Goal: Register for event/course

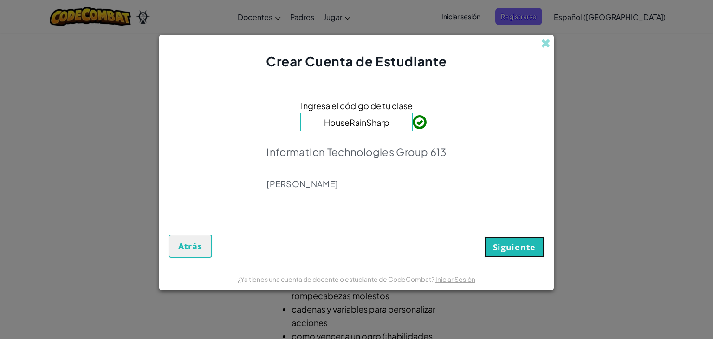
click at [492, 242] on button "Siguiente" at bounding box center [514, 246] width 60 height 21
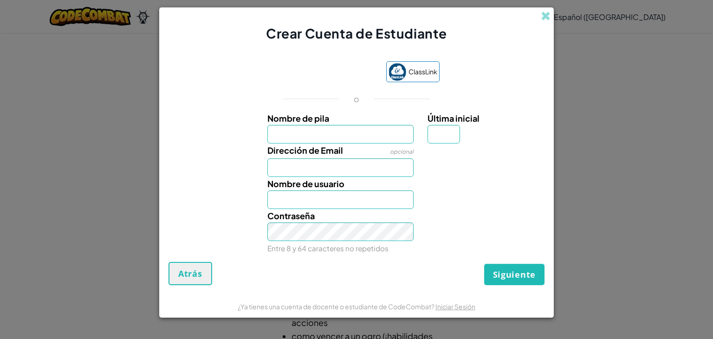
click at [392, 123] on label "Nombre de pila" at bounding box center [341, 117] width 147 height 13
click at [392, 125] on input "Nombre de pila" at bounding box center [341, 134] width 147 height 19
type input "[PERSON_NAME]"
click at [342, 170] on input "Dirección de Email" at bounding box center [341, 167] width 147 height 19
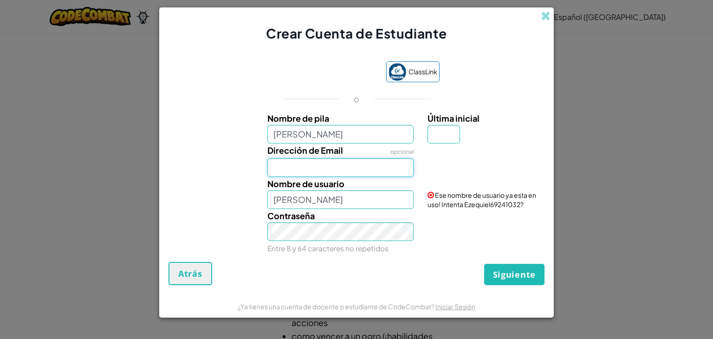
type input "[EMAIL_ADDRESS][DOMAIN_NAME]"
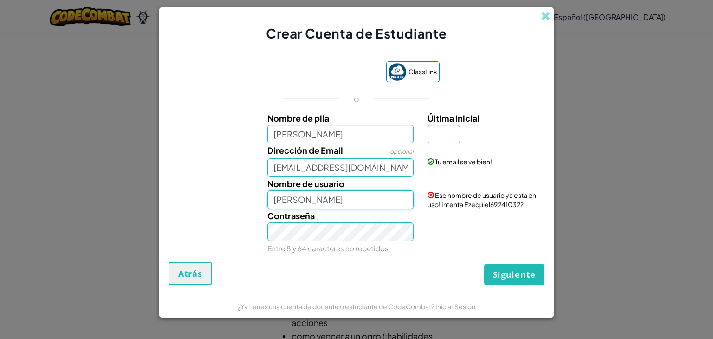
click at [323, 202] on input "[PERSON_NAME]" at bounding box center [341, 199] width 147 height 19
drag, startPoint x: 323, startPoint y: 202, endPoint x: 274, endPoint y: 202, distance: 49.7
click at [274, 202] on input "[PERSON_NAME]" at bounding box center [341, 199] width 147 height 19
click at [274, 202] on input "L.R" at bounding box center [341, 199] width 147 height 19
type input "[PERSON_NAME]"
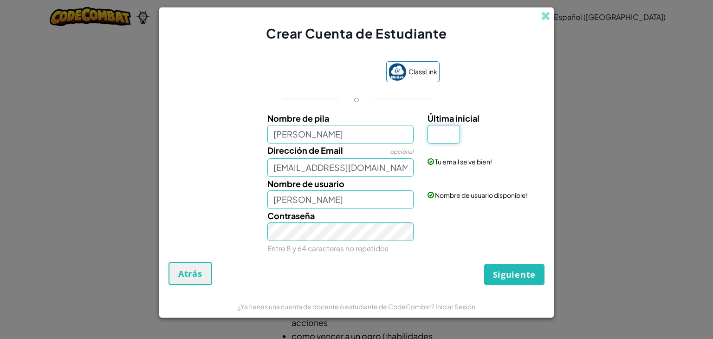
click at [447, 133] on input "Última inicial" at bounding box center [444, 134] width 33 height 19
type input "r"
type input "R"
click at [490, 275] on button "Siguiente" at bounding box center [514, 274] width 60 height 21
click at [315, 203] on input "[PERSON_NAME]" at bounding box center [341, 199] width 147 height 19
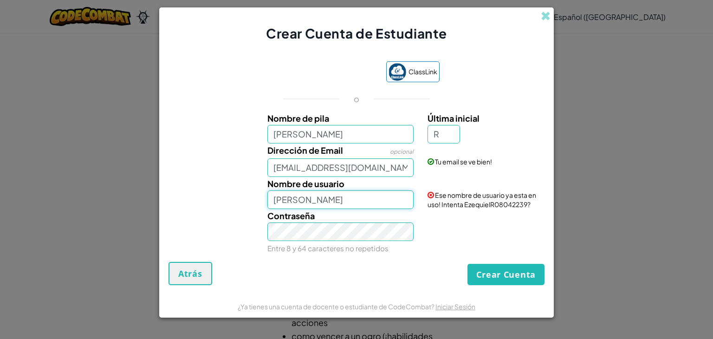
type input "[PERSON_NAME]"
click at [515, 269] on button "Crear Cuenta" at bounding box center [506, 274] width 77 height 21
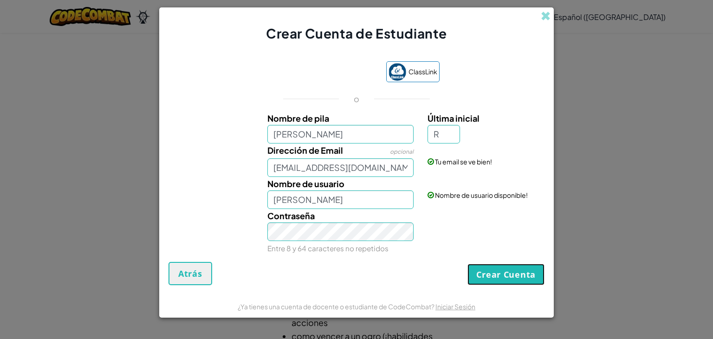
click at [515, 269] on button "Crear Cuenta" at bounding box center [506, 274] width 77 height 21
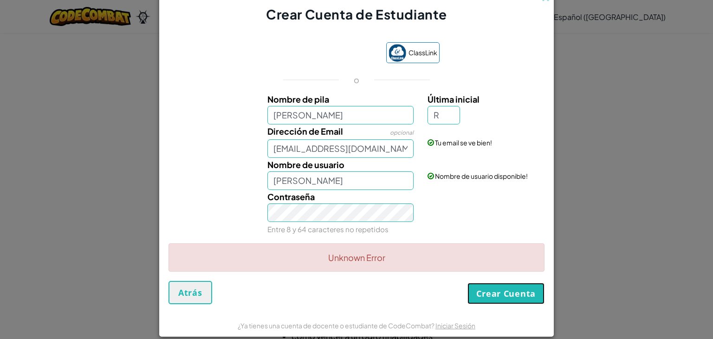
click at [505, 294] on button "Crear Cuenta" at bounding box center [506, 293] width 77 height 21
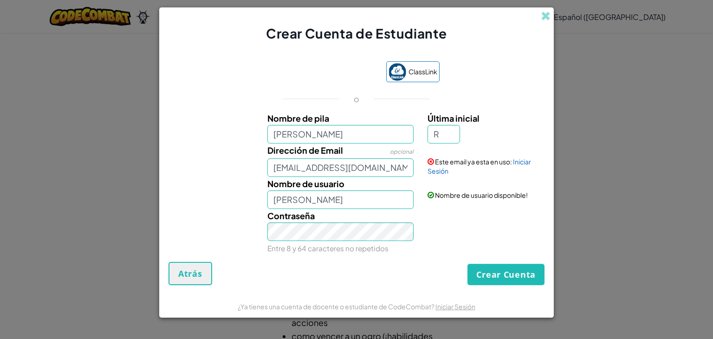
click at [442, 166] on div "Este email ya esta en uso: Iniciar Sesión" at bounding box center [485, 160] width 129 height 32
click at [439, 171] on link "Iniciar Sesión" at bounding box center [480, 166] width 104 height 18
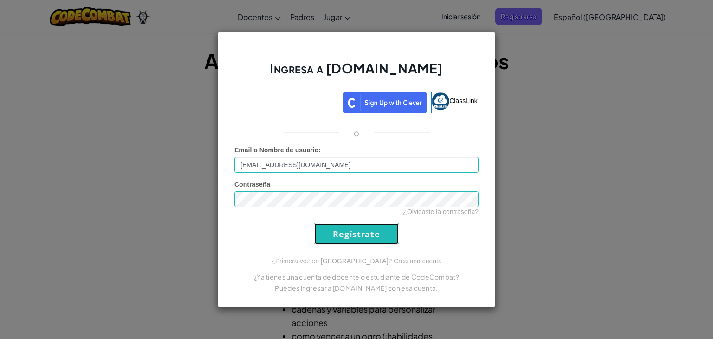
click at [348, 238] on input "Regístrate" at bounding box center [356, 233] width 85 height 21
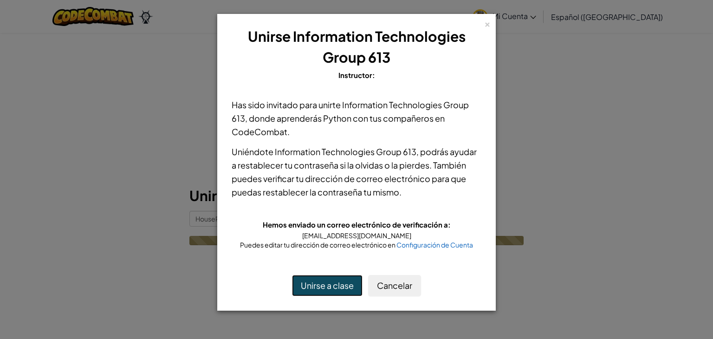
click at [333, 284] on button "Unirse a clase" at bounding box center [327, 285] width 71 height 21
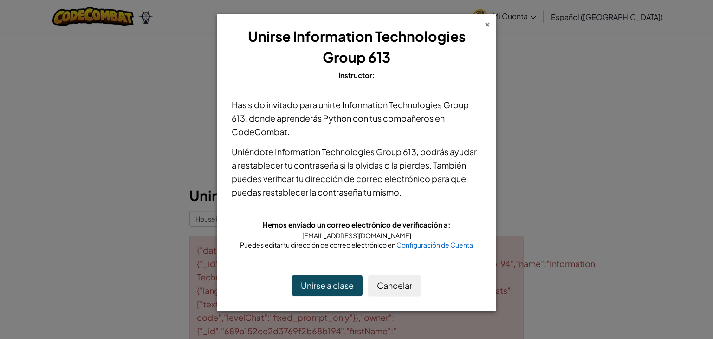
click at [487, 24] on div "×" at bounding box center [487, 23] width 7 height 10
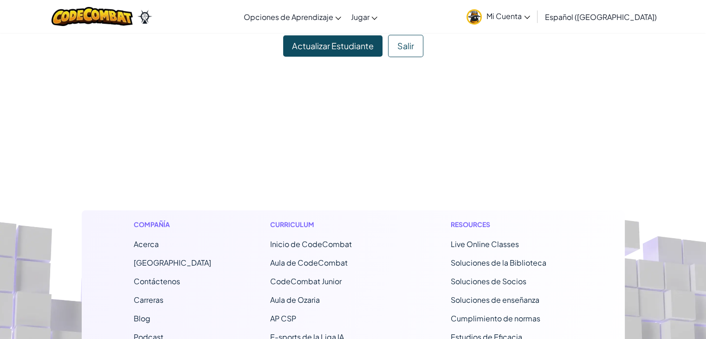
scroll to position [16, 0]
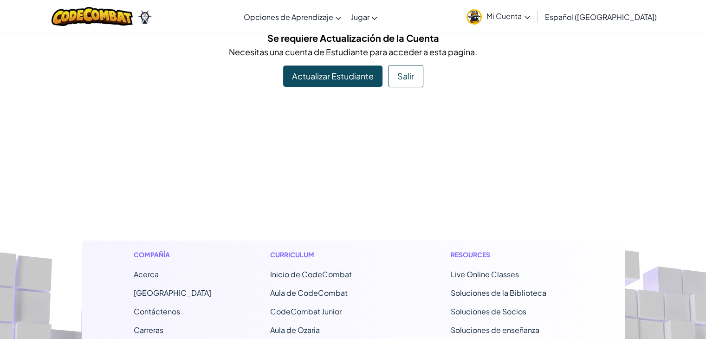
click at [530, 15] on span "Mi Cuenta" at bounding box center [509, 16] width 44 height 10
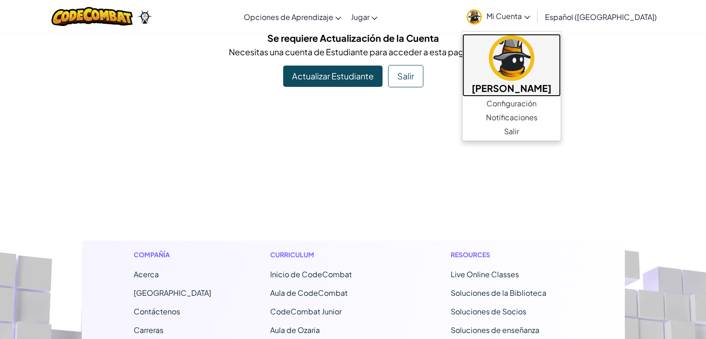
click at [510, 69] on img at bounding box center [512, 58] width 46 height 46
